Goal: Transaction & Acquisition: Book appointment/travel/reservation

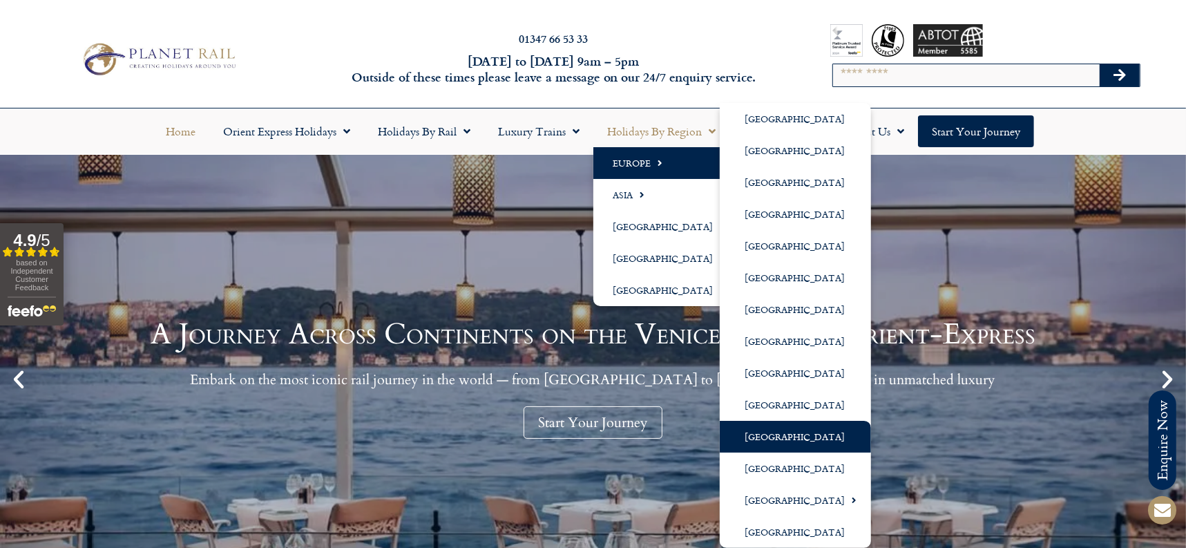
click at [768, 434] on link "[GEOGRAPHIC_DATA]" at bounding box center [795, 437] width 151 height 32
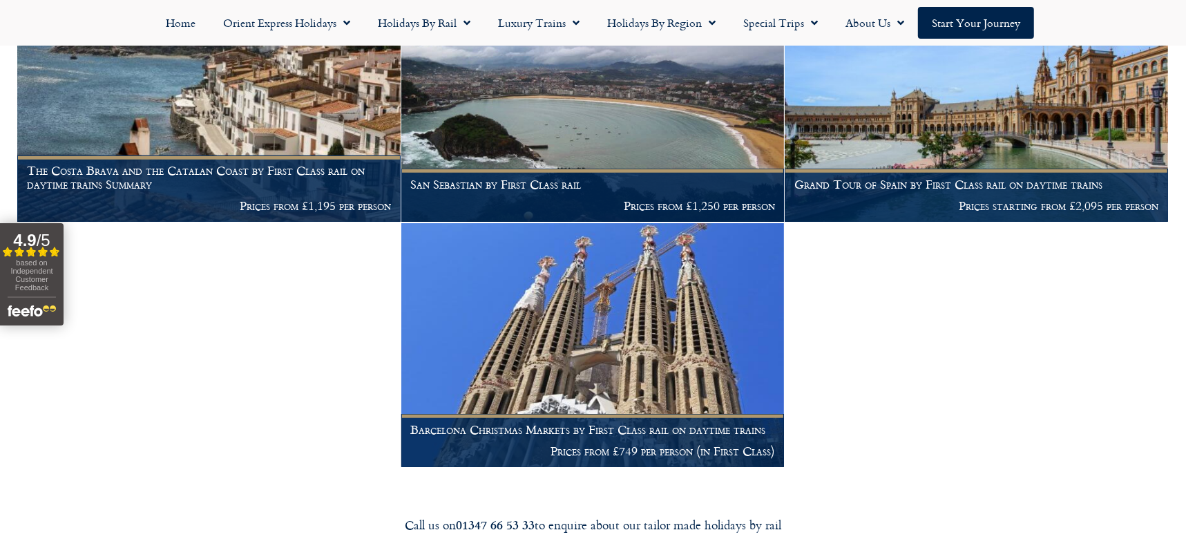
scroll to position [881, 0]
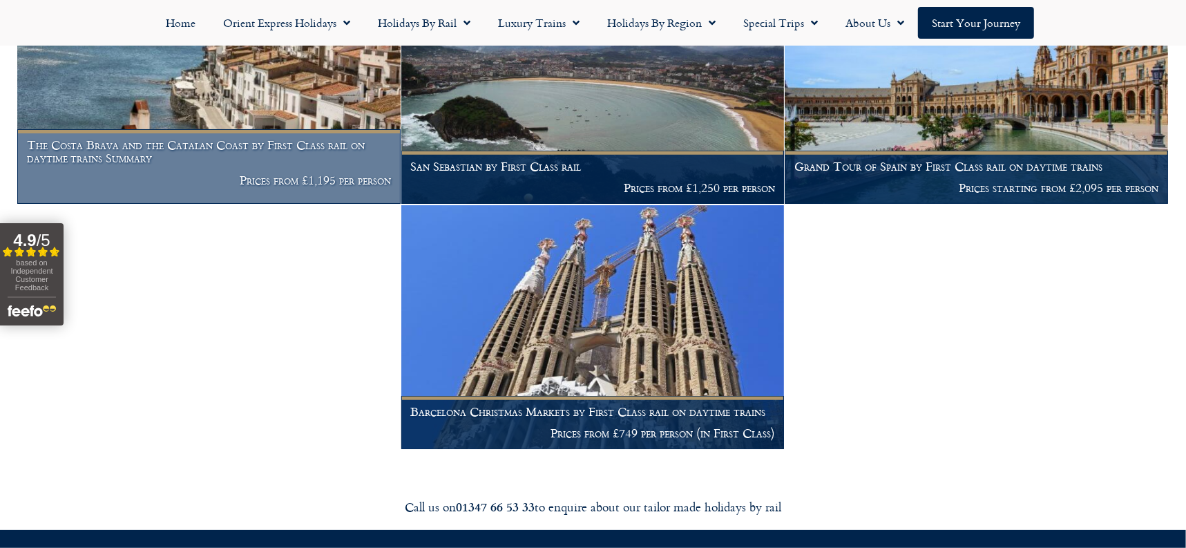
click at [224, 145] on h1 "The Costa Brava and the Catalan Coast by First Class rail on daytime trains Sum…" at bounding box center [209, 151] width 365 height 27
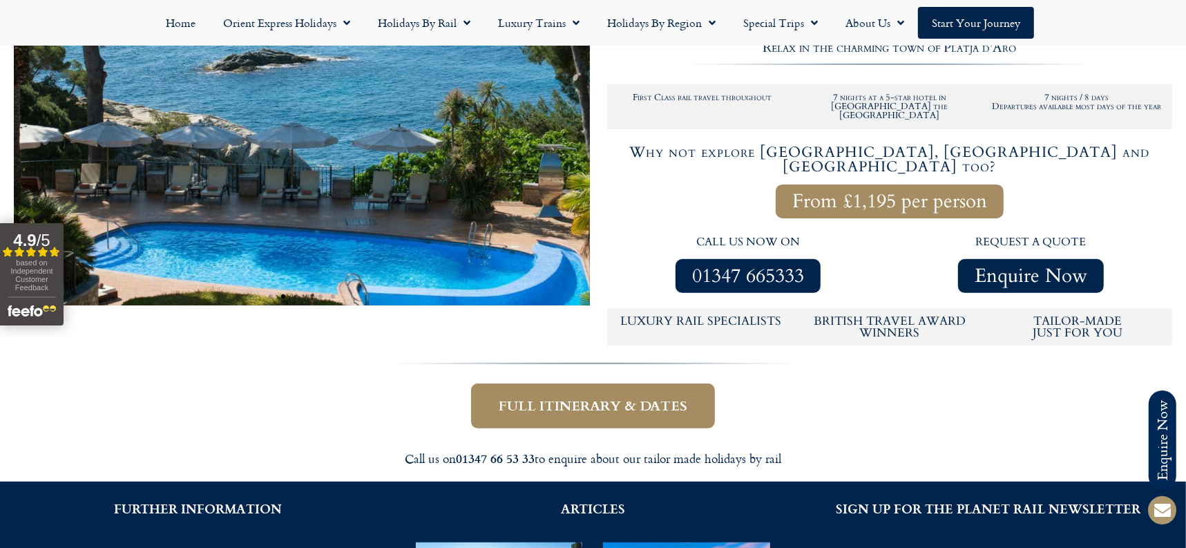
scroll to position [308, 0]
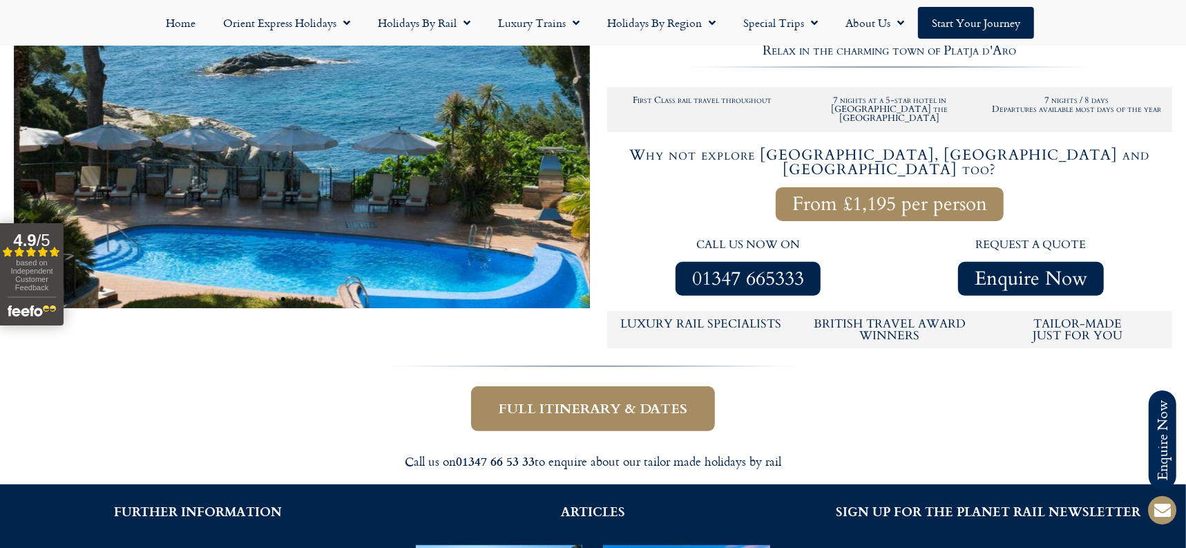
click at [665, 400] on span "Full itinerary & dates" at bounding box center [593, 408] width 189 height 17
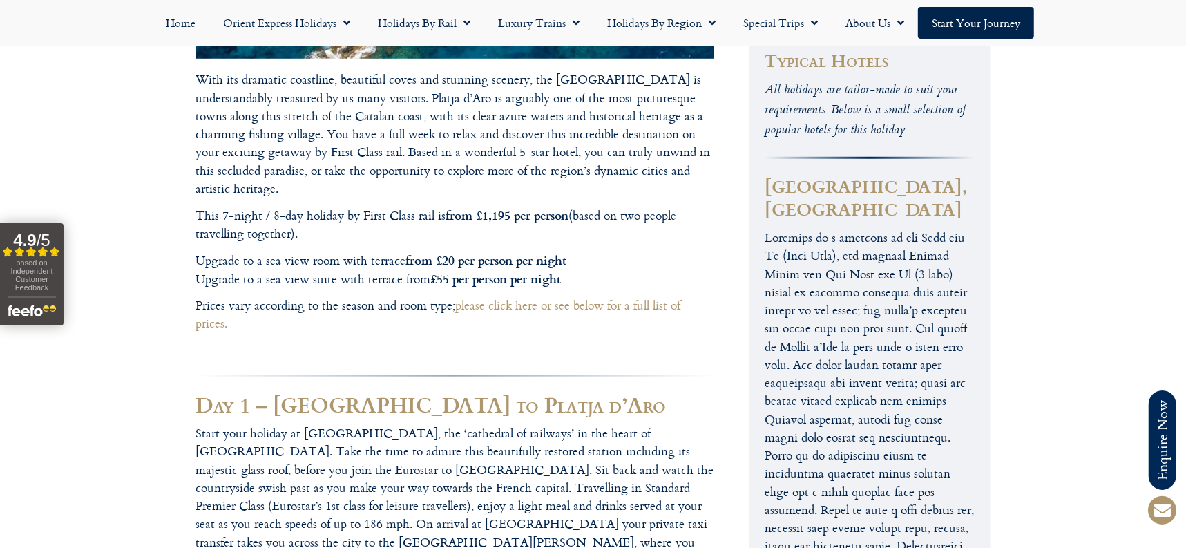
scroll to position [791, 0]
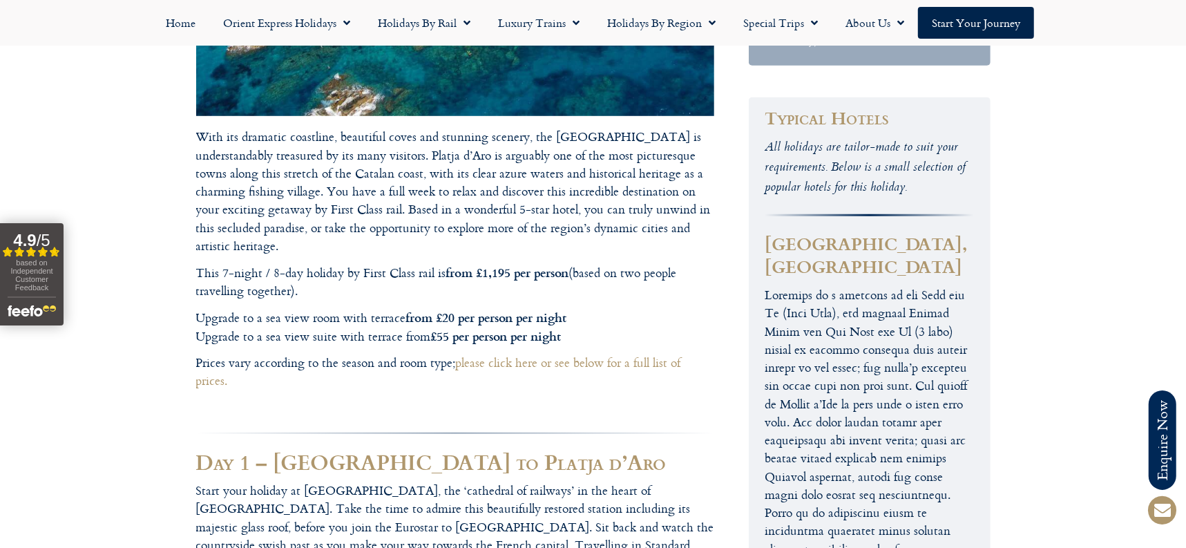
drag, startPoint x: 765, startPoint y: 113, endPoint x: 872, endPoint y: 139, distance: 110.9
click at [872, 232] on h3 "[GEOGRAPHIC_DATA], [GEOGRAPHIC_DATA]" at bounding box center [869, 255] width 209 height 46
copy h3 "[GEOGRAPHIC_DATA], [GEOGRAPHIC_DATA]"
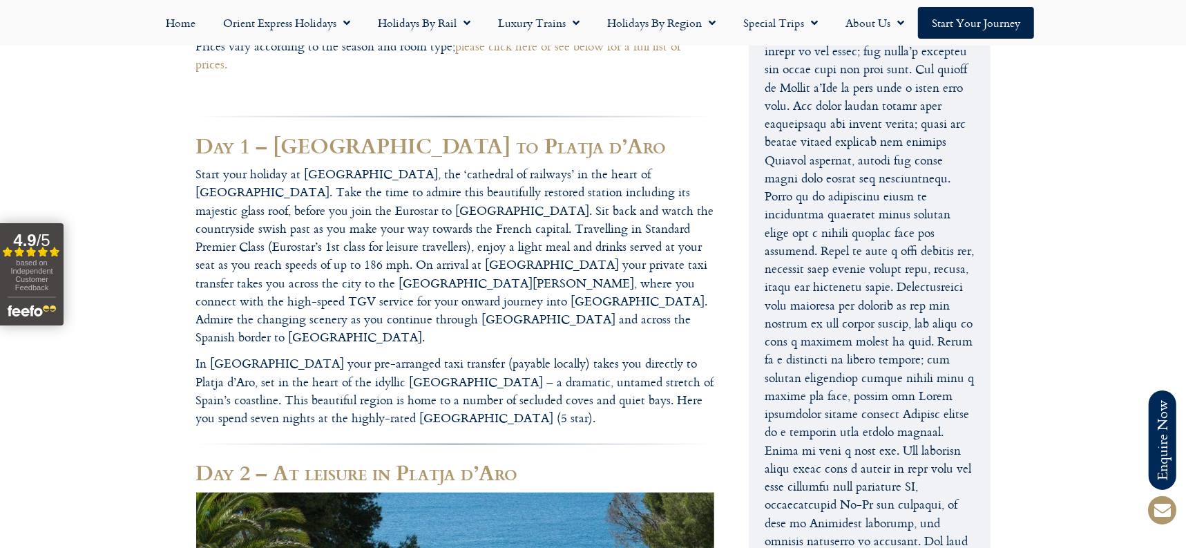
scroll to position [1113, 0]
